Goal: Consume media (video, audio)

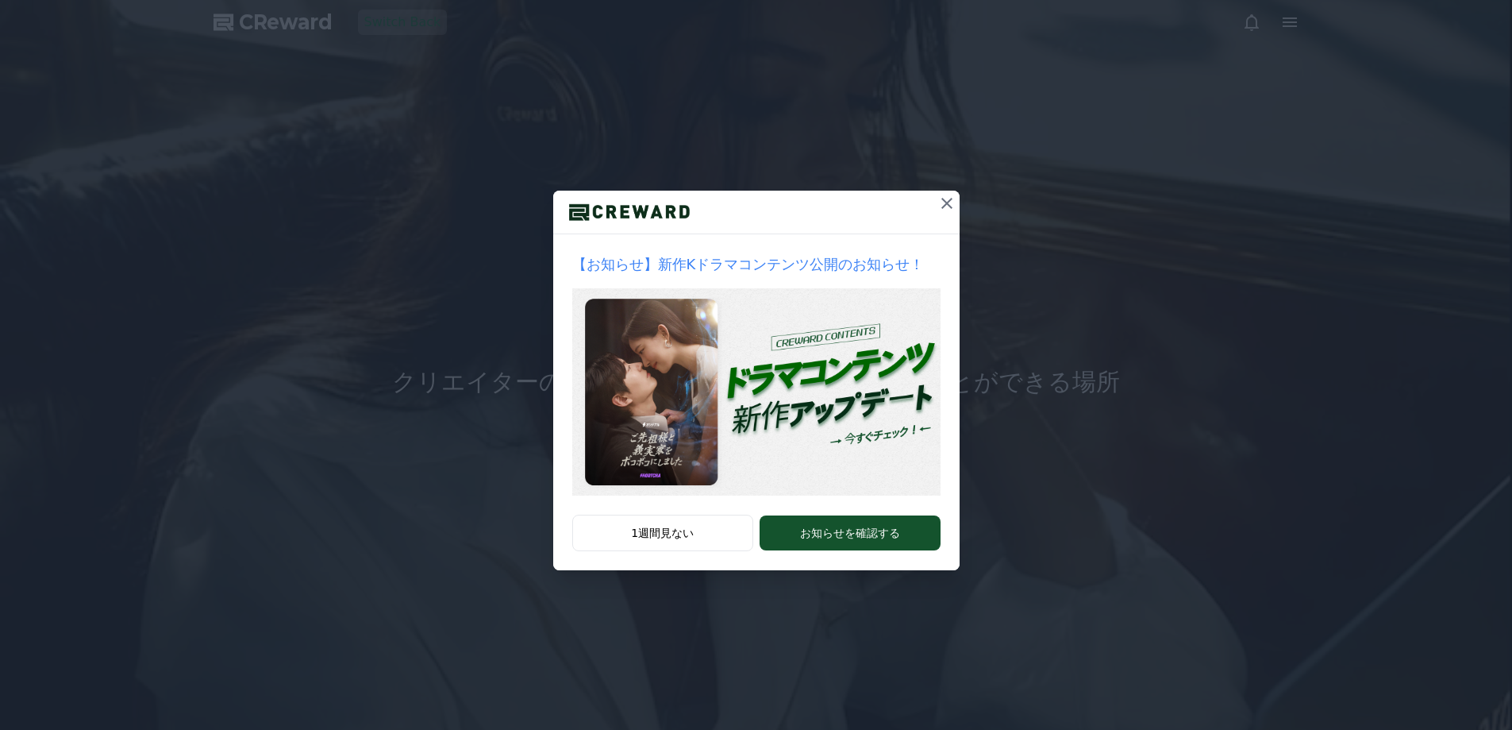
click at [774, 368] on img at bounding box center [756, 391] width 368 height 207
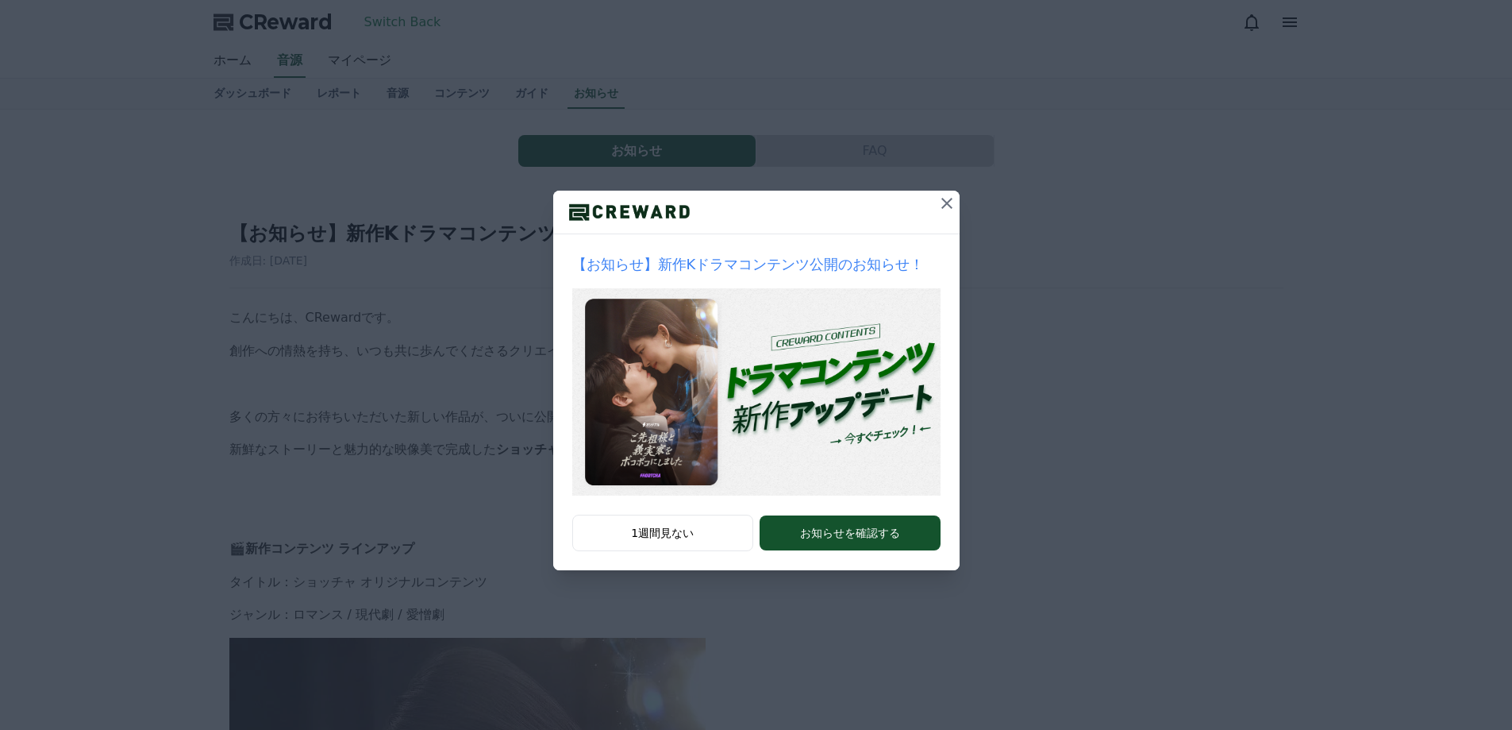
click at [947, 200] on icon at bounding box center [947, 203] width 19 height 19
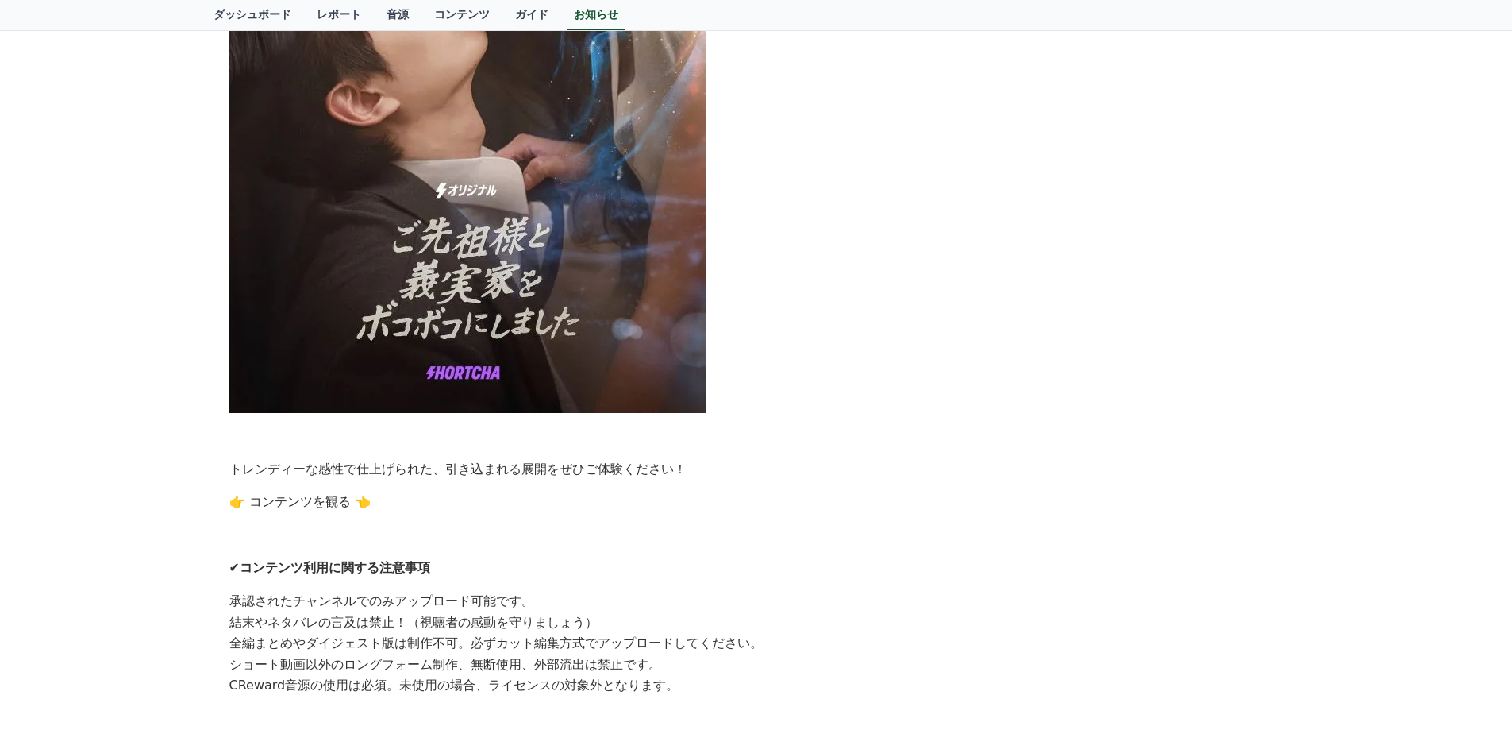
scroll to position [1111, 0]
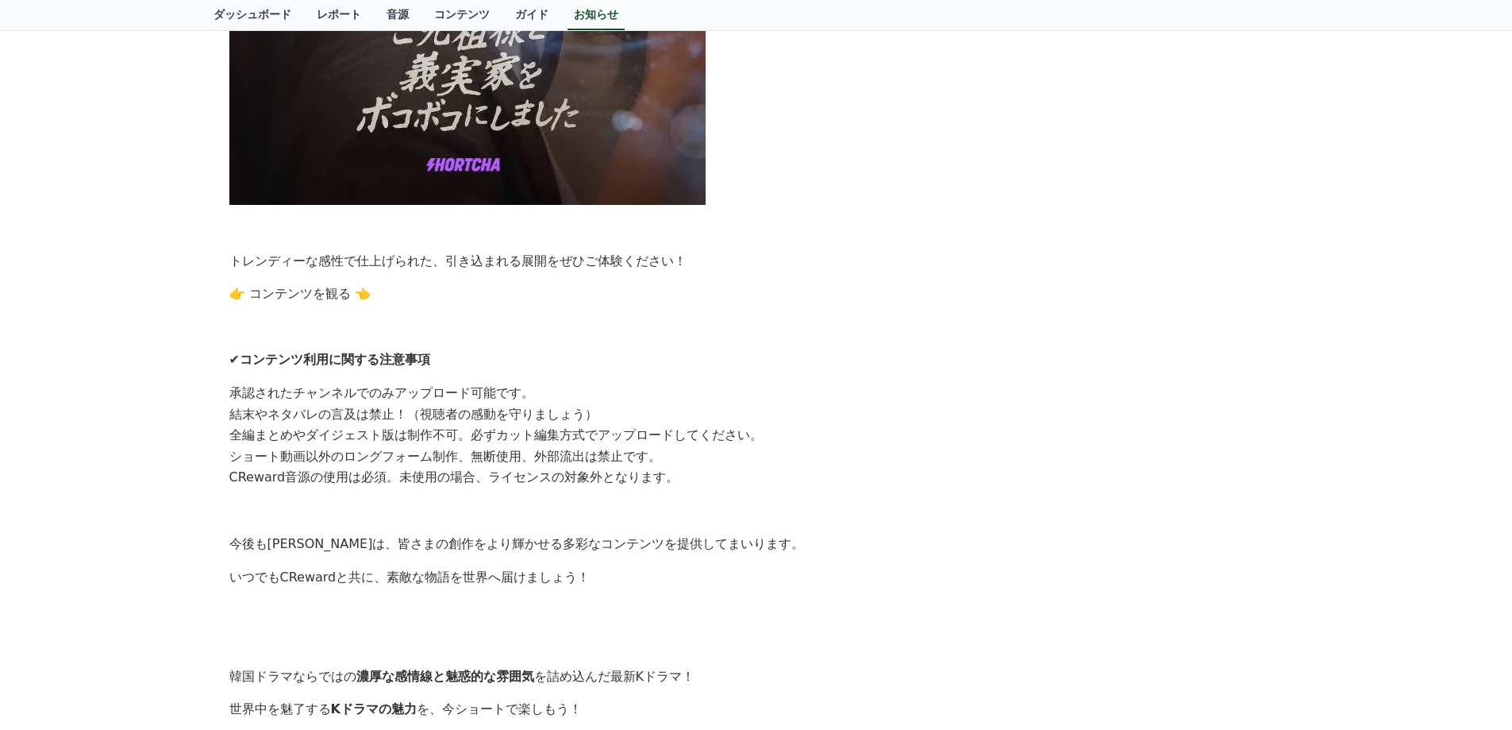
click at [312, 290] on link "👉 コンテンツを観る 👈" at bounding box center [299, 293] width 141 height 15
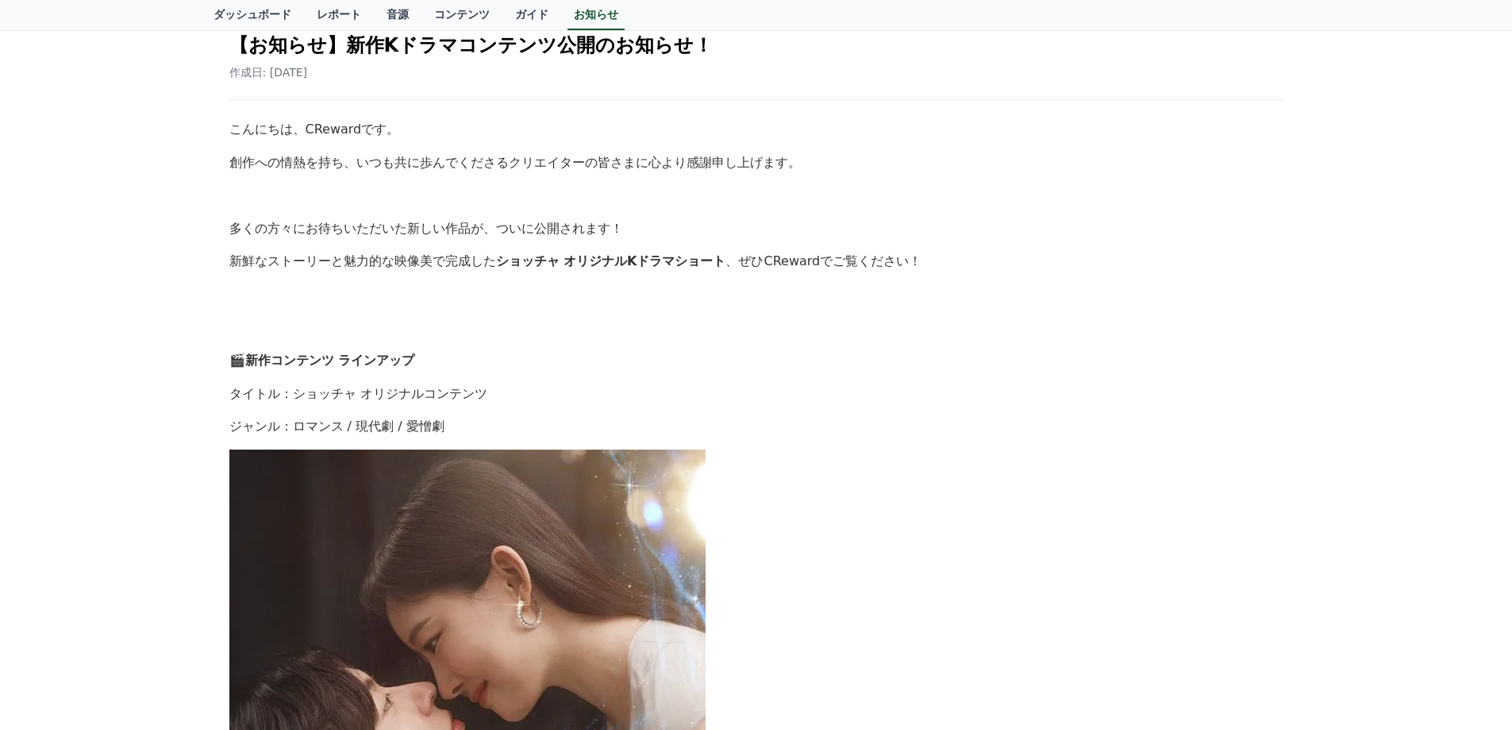
scroll to position [0, 0]
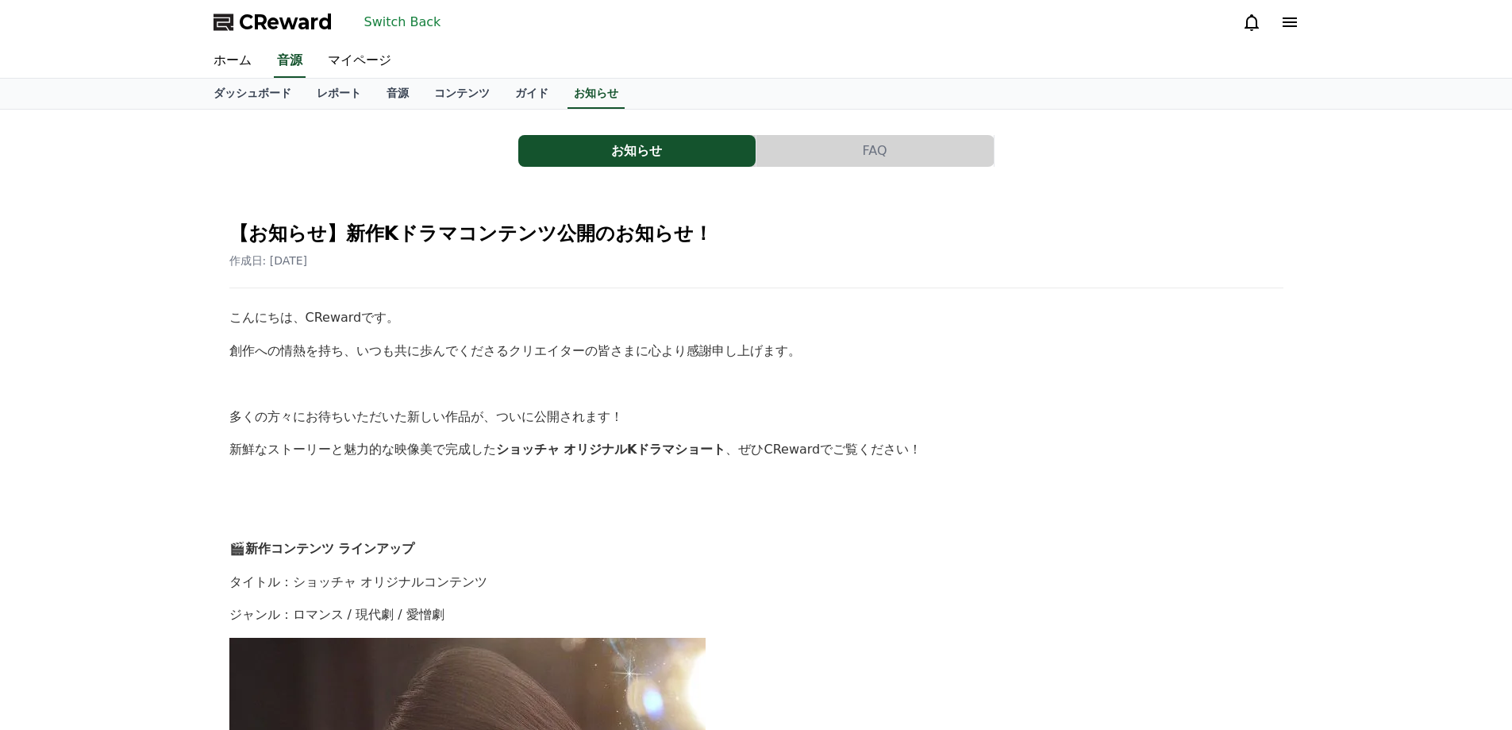
click at [410, 21] on button "Switch Back" at bounding box center [403, 22] width 90 height 25
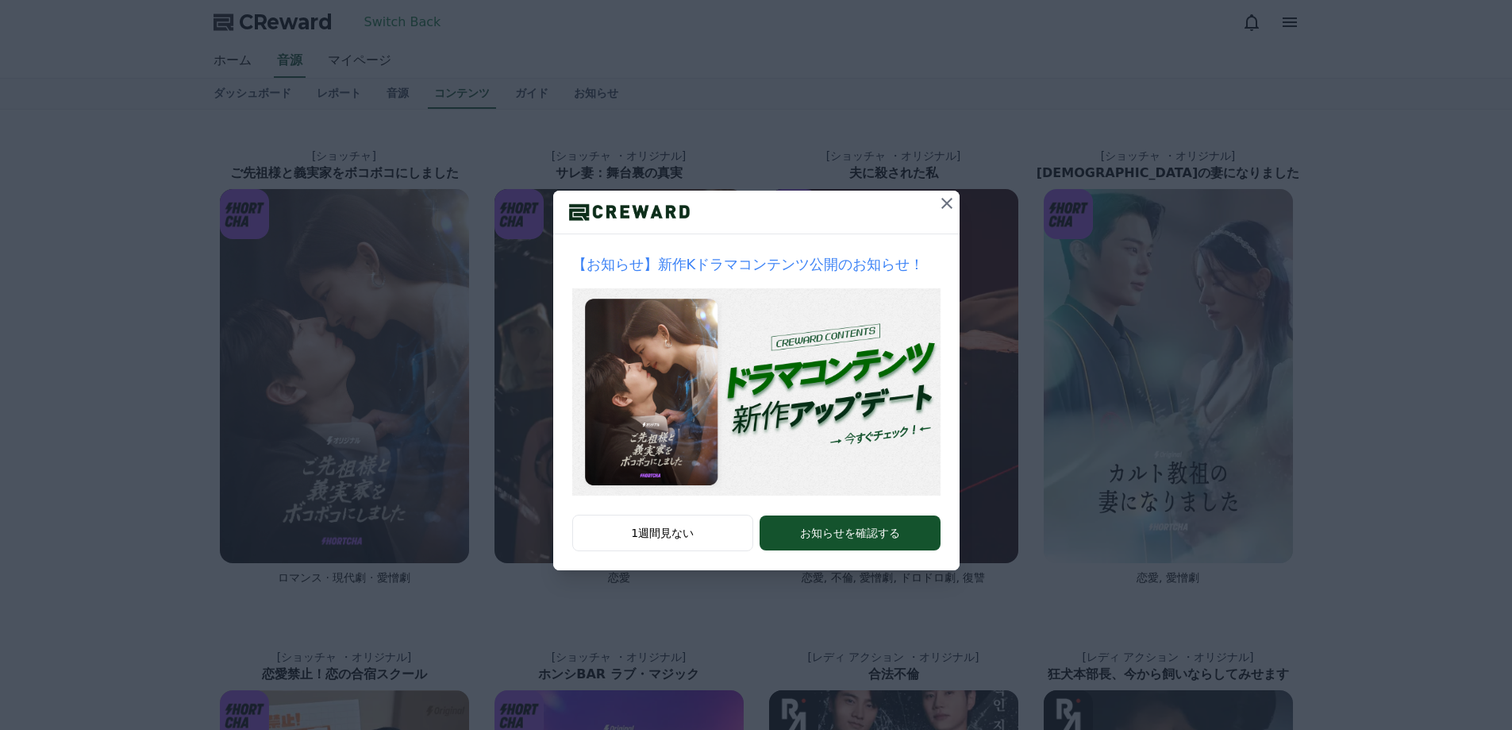
click at [943, 196] on icon at bounding box center [947, 203] width 19 height 19
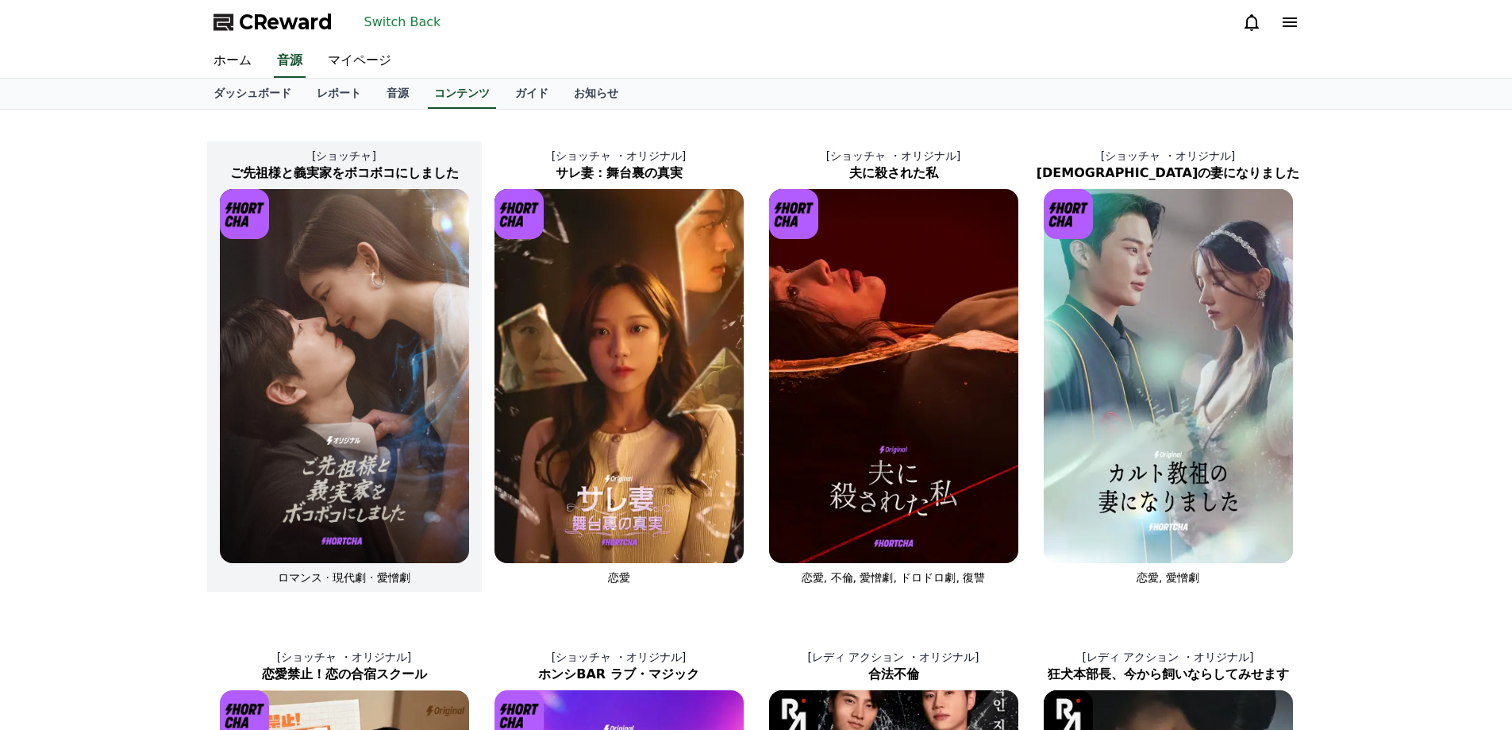
click at [435, 330] on img at bounding box center [344, 376] width 249 height 374
